Goal: Browse casually

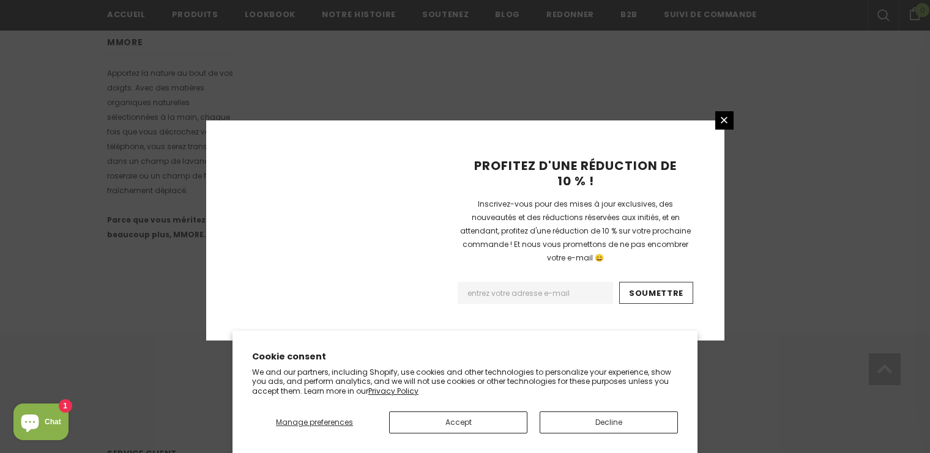
scroll to position [830, 0]
